Goal: Information Seeking & Learning: Learn about a topic

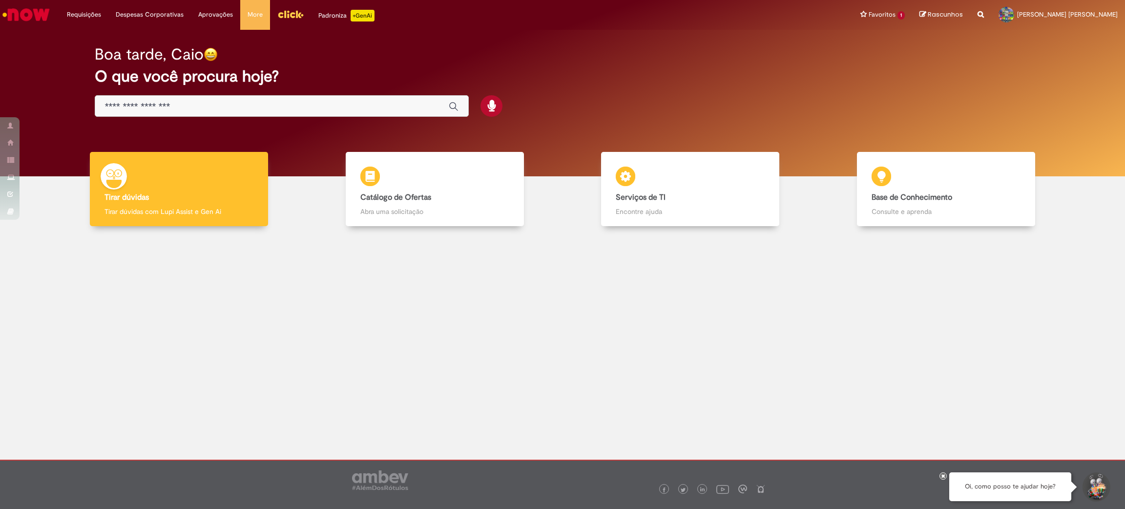
click at [191, 119] on div "Boa tarde, Caio O que você procura hoje?" at bounding box center [563, 81] width 970 height 83
click at [194, 110] on div "Global" at bounding box center [282, 106] width 374 height 22
click at [194, 110] on input "Basta digitar aqui" at bounding box center [272, 106] width 334 height 11
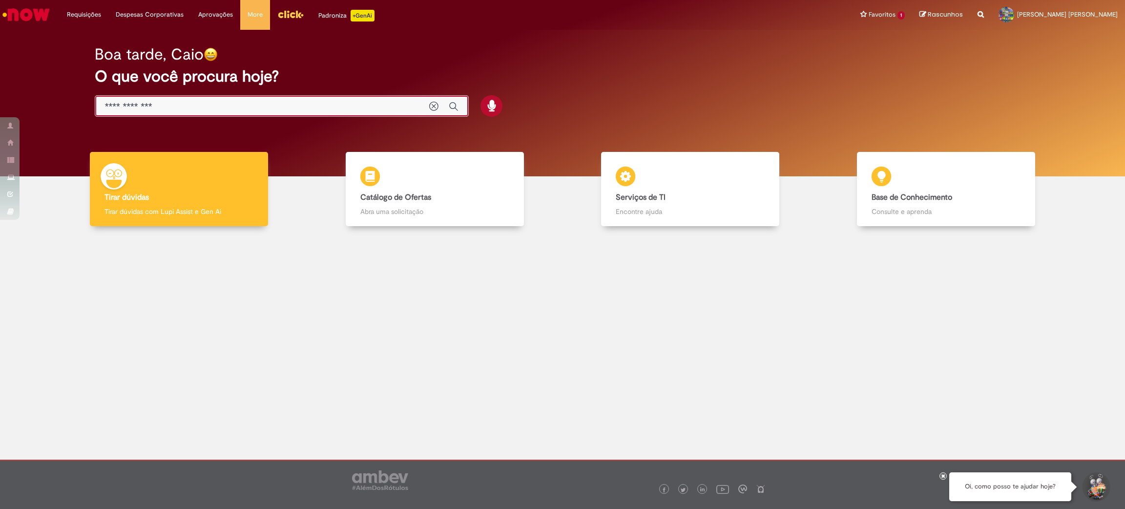
type input "**********"
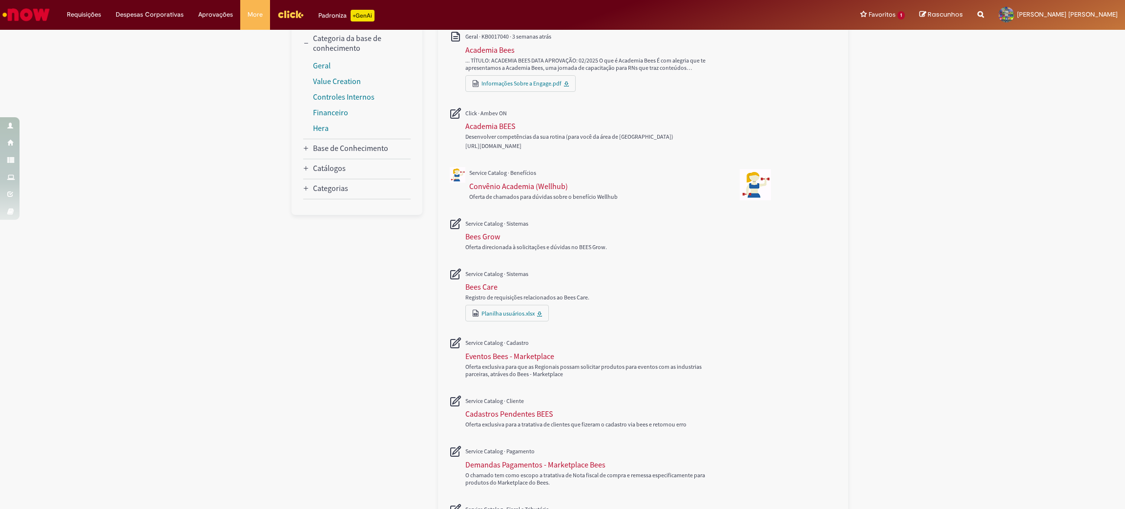
scroll to position [73, 0]
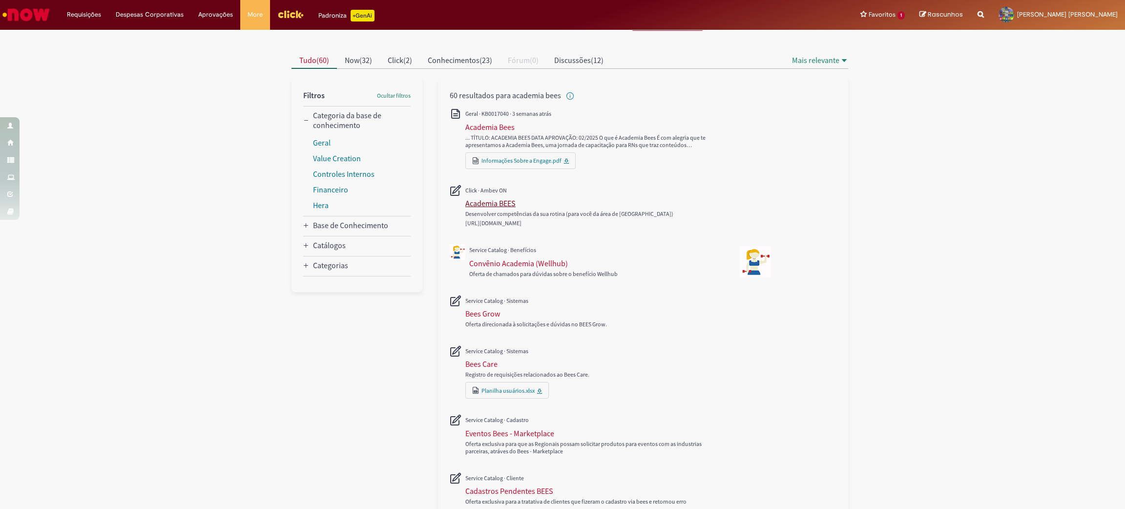
click at [488, 204] on div "Academia BEES" at bounding box center [490, 203] width 50 height 10
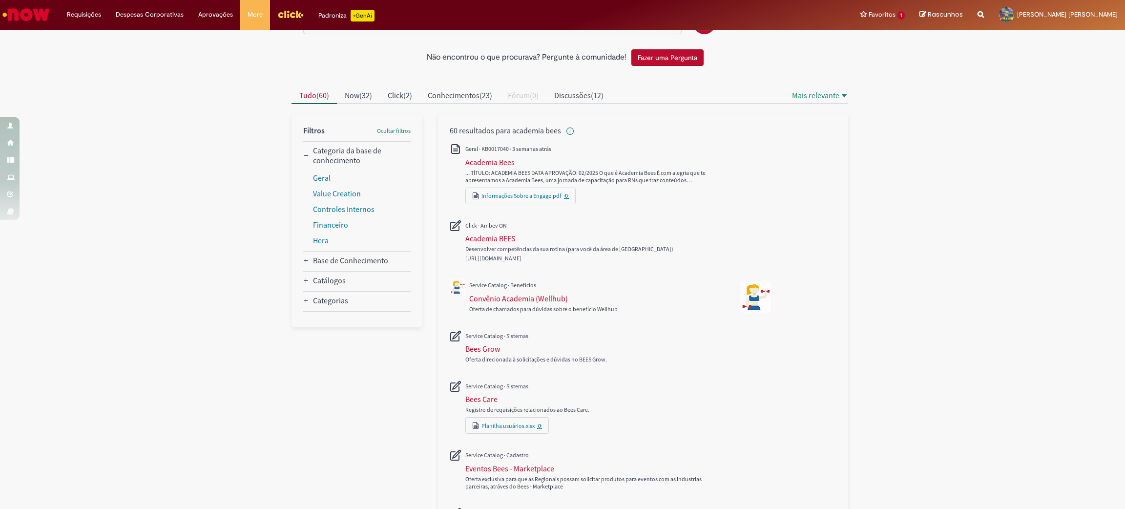
scroll to position [73, 0]
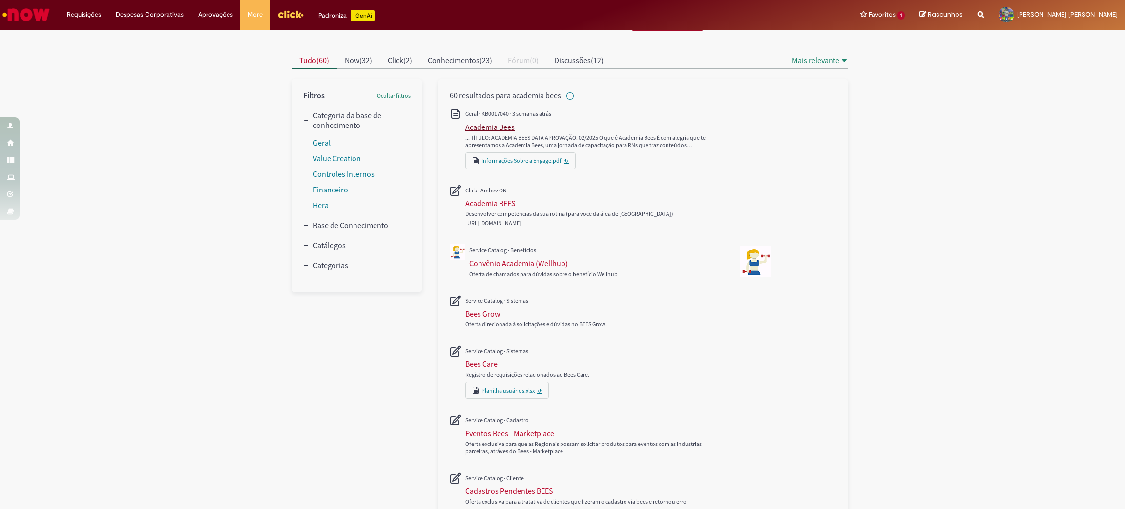
click at [492, 124] on div "Academia Bees" at bounding box center [489, 127] width 49 height 10
click at [474, 128] on div "Academia Bees" at bounding box center [489, 127] width 49 height 10
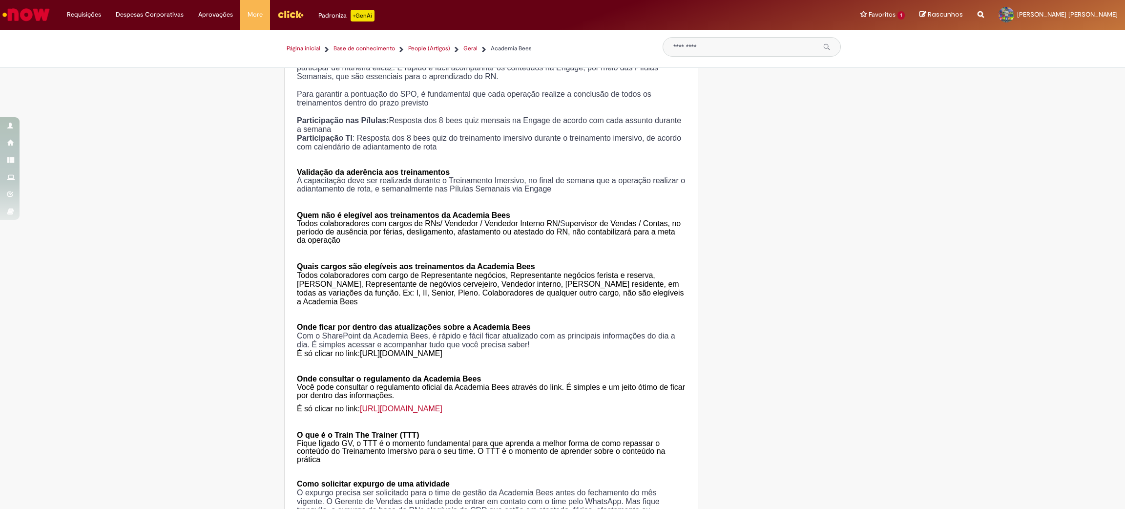
scroll to position [732, 0]
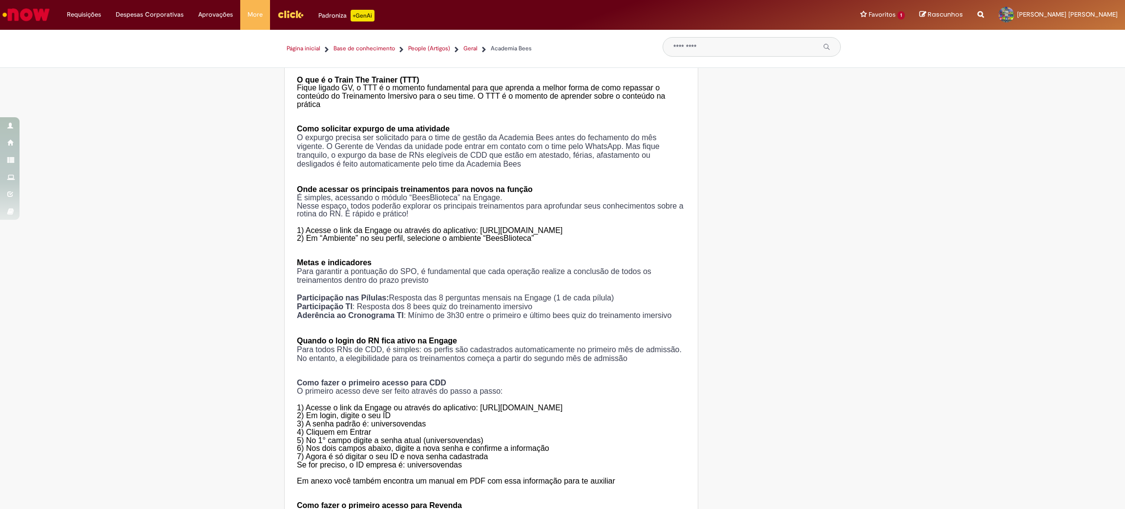
type input "**********"
